Goal: Find specific page/section: Find specific page/section

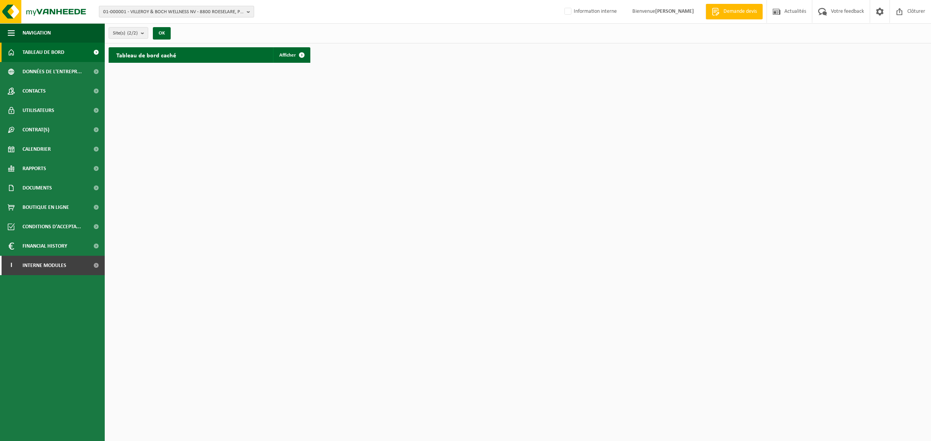
click at [196, 10] on span "01-000001 - VILLEROY & BOCH WELLNESS NV - 8800 ROESELARE, POPULIERSTRAAT 1" at bounding box center [173, 12] width 140 height 12
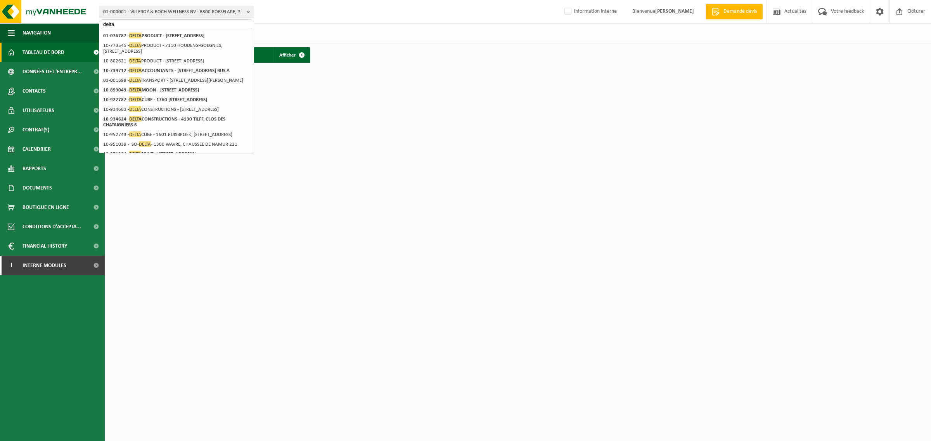
type input "delta"
click at [332, 101] on html "01-000001 - VILLEROY & BOCH WELLNESS NV - 8800 ROESELARE, POPULIERSTRAAT 1 delt…" at bounding box center [465, 220] width 931 height 441
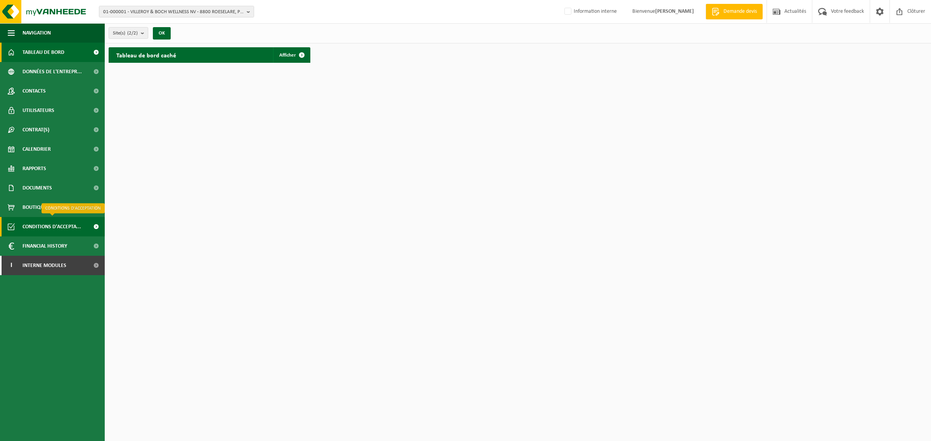
click at [39, 225] on span "Conditions d'accepta..." at bounding box center [51, 226] width 59 height 19
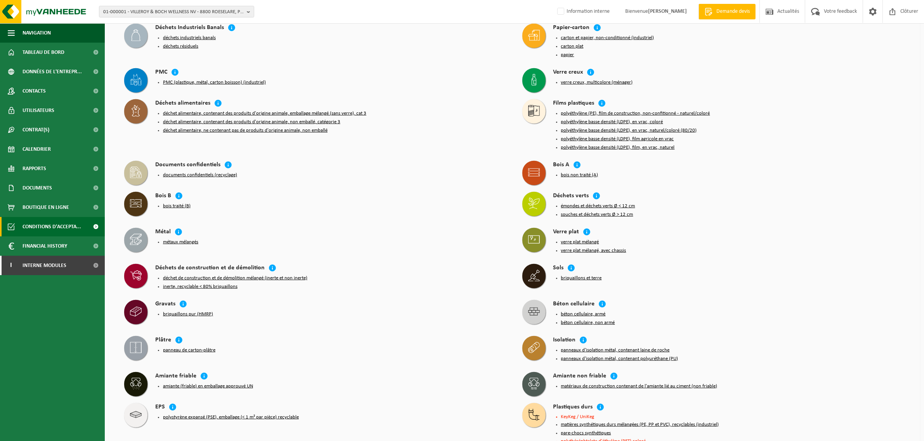
scroll to position [727, 0]
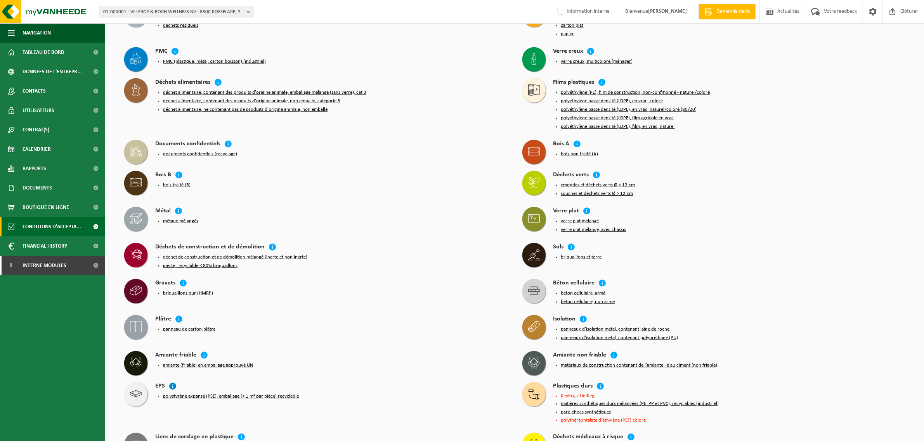
click at [172, 382] on icon at bounding box center [173, 386] width 8 height 8
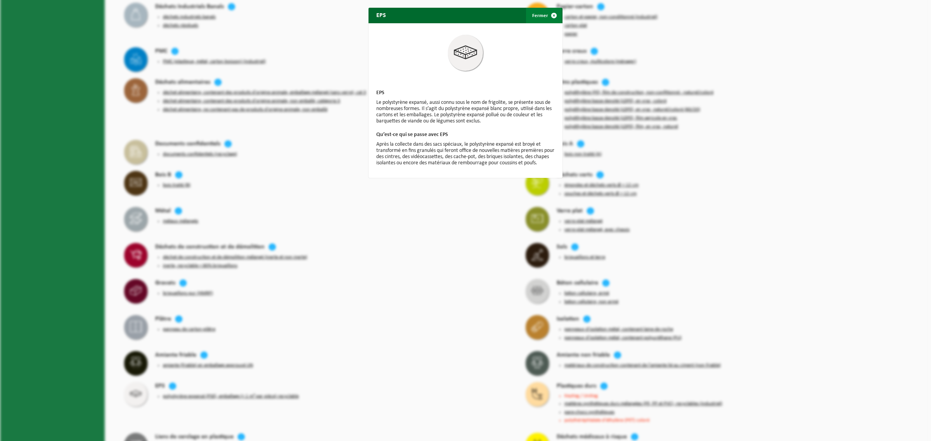
click at [541, 16] on button "Fermer" at bounding box center [544, 16] width 36 height 16
